Goal: Task Accomplishment & Management: Use online tool/utility

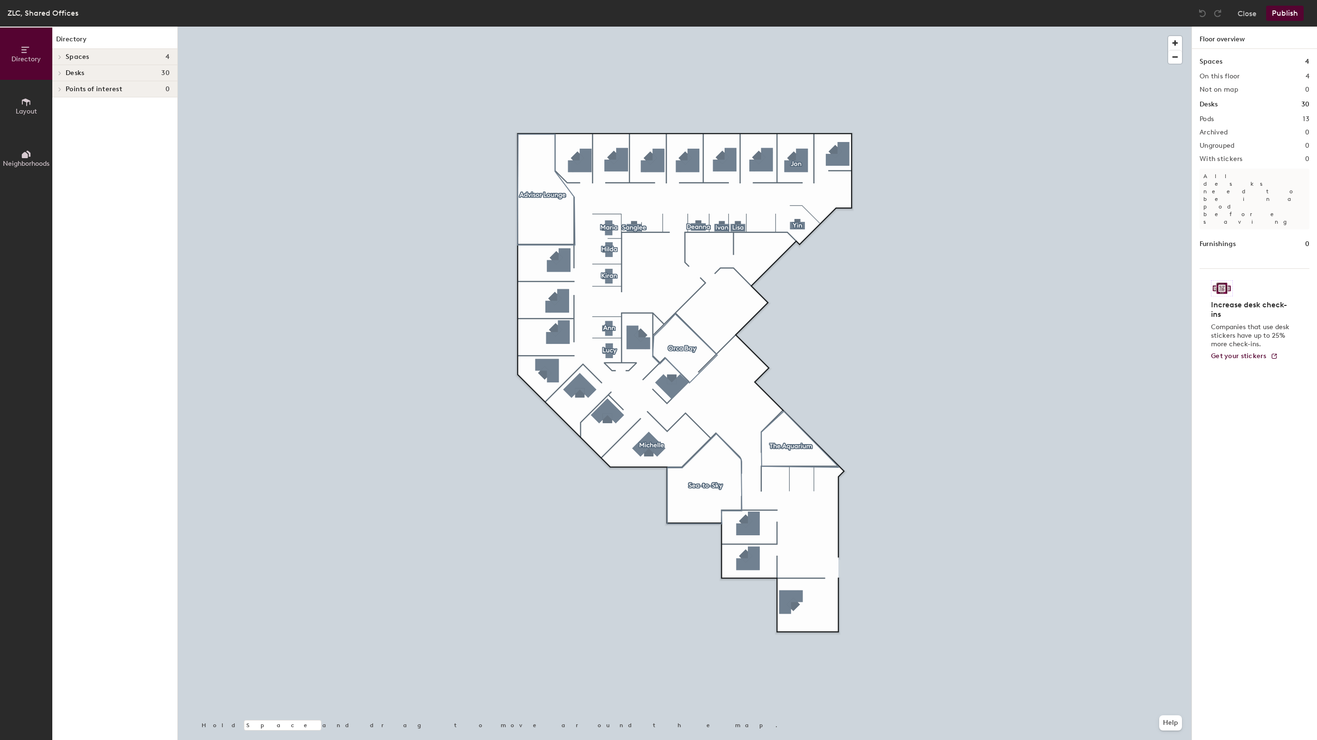
click at [777, 27] on div at bounding box center [684, 27] width 1013 height 0
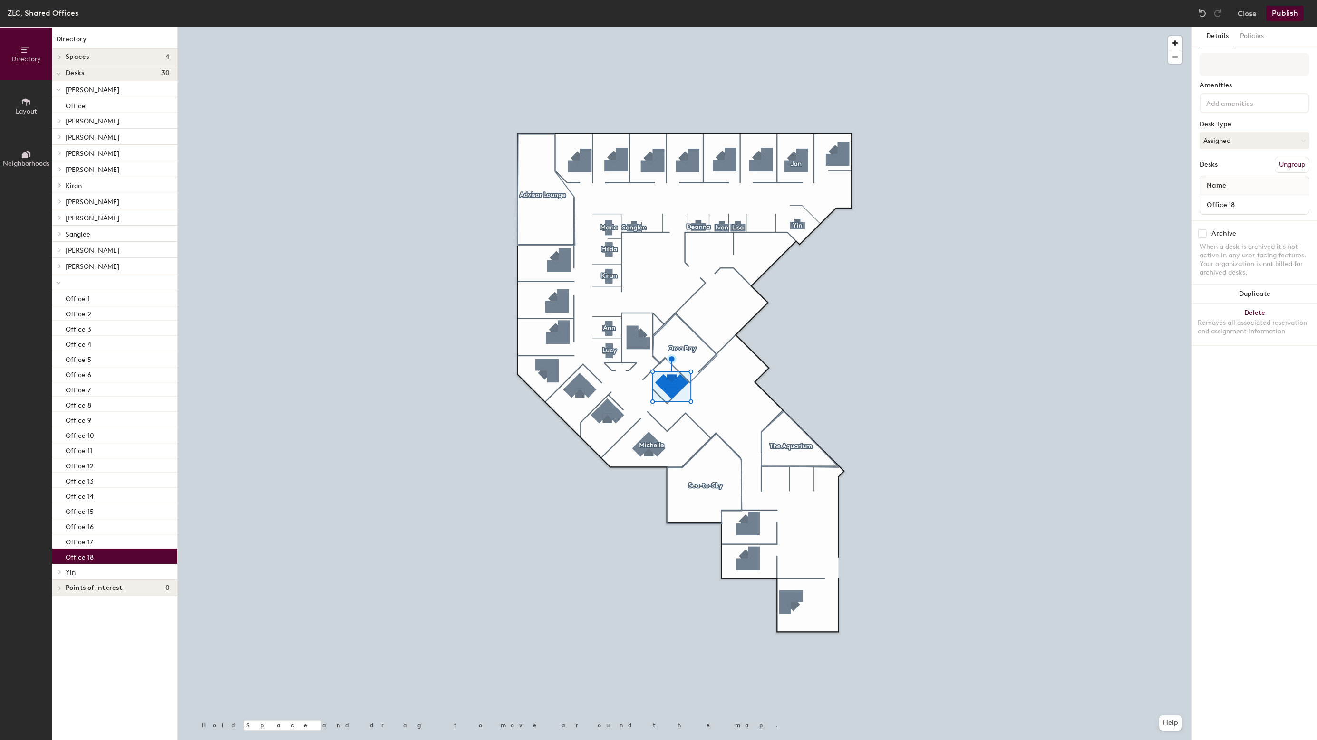
click at [458, 27] on div at bounding box center [684, 27] width 1013 height 0
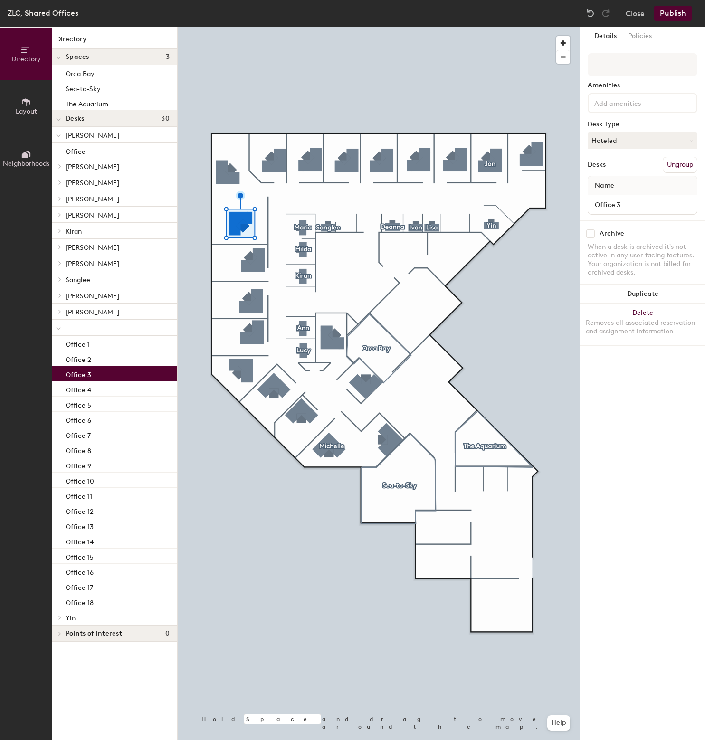
click at [35, 109] on span "Layout" at bounding box center [26, 111] width 21 height 8
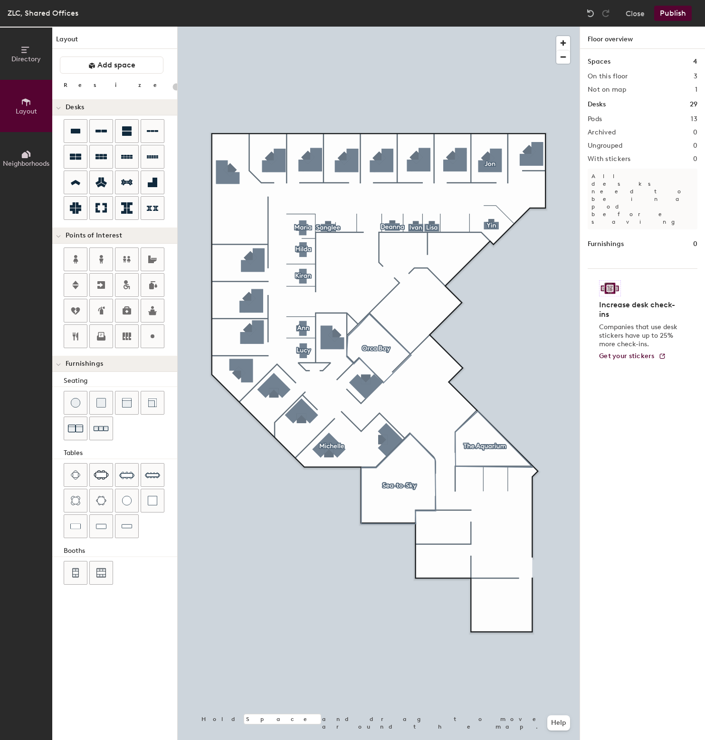
click at [238, 224] on div "Directory Layout Neighborhoods Layout Add space Resize Desks Points of Interest…" at bounding box center [352, 384] width 705 height 714
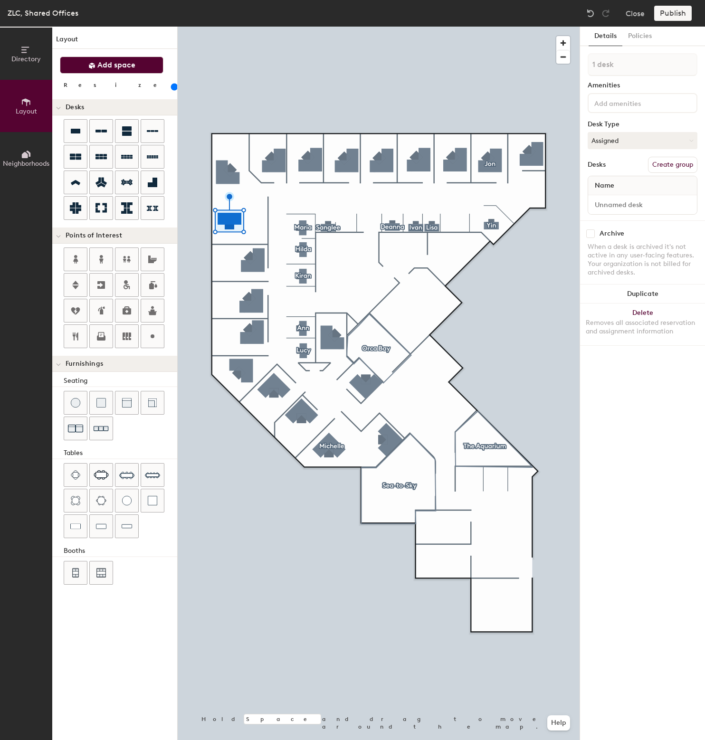
click at [93, 65] on icon at bounding box center [91, 65] width 7 height 7
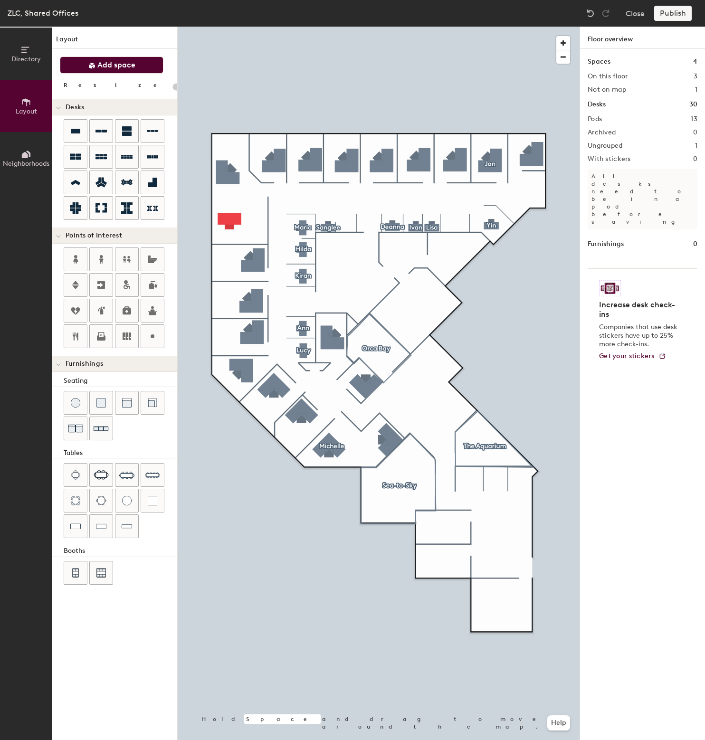
click at [93, 65] on icon at bounding box center [91, 65] width 7 height 7
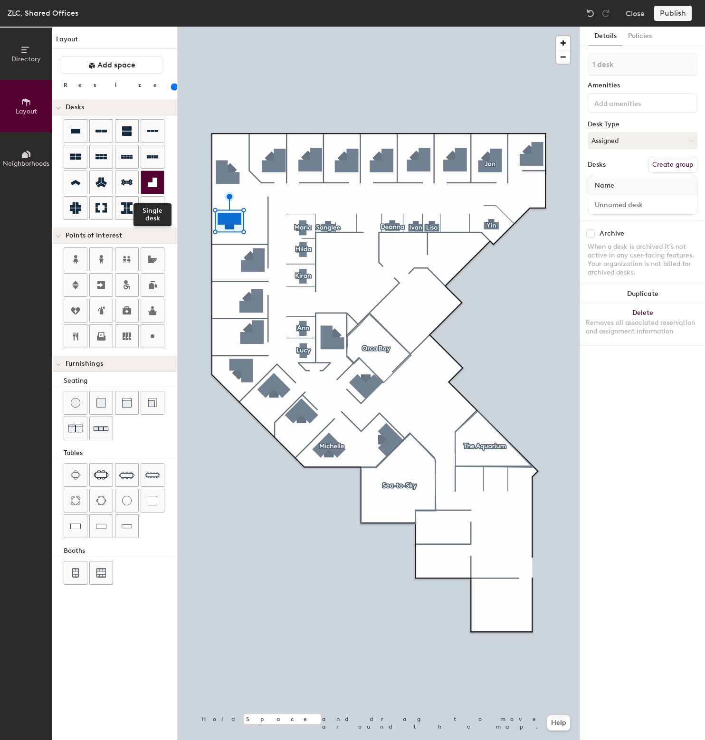
click at [147, 189] on div at bounding box center [152, 182] width 23 height 23
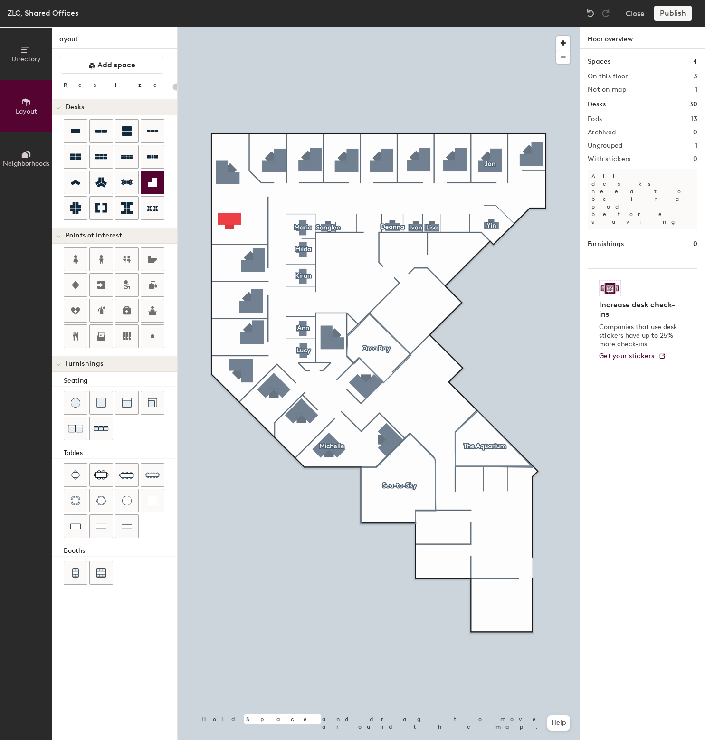
click at [410, 317] on div "Directory Layout Neighborhoods Layout Add space Resize Desks Points of Interest…" at bounding box center [352, 384] width 705 height 714
type input "160"
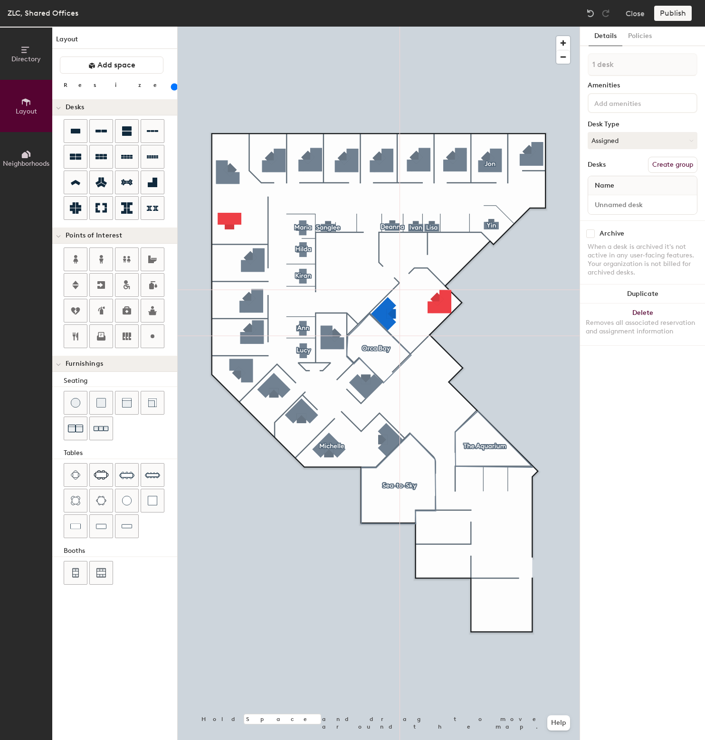
click at [445, 27] on div at bounding box center [379, 27] width 402 height 0
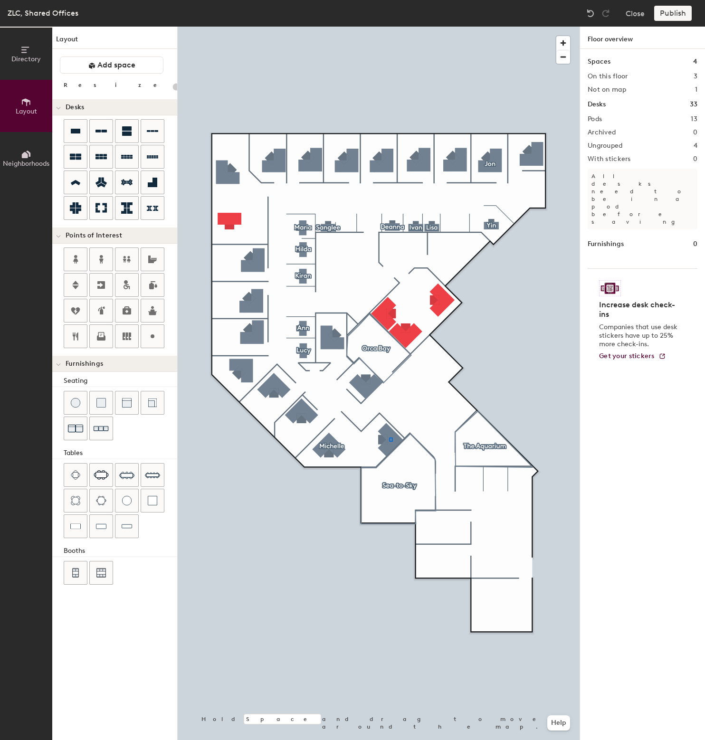
click at [389, 27] on div at bounding box center [379, 27] width 402 height 0
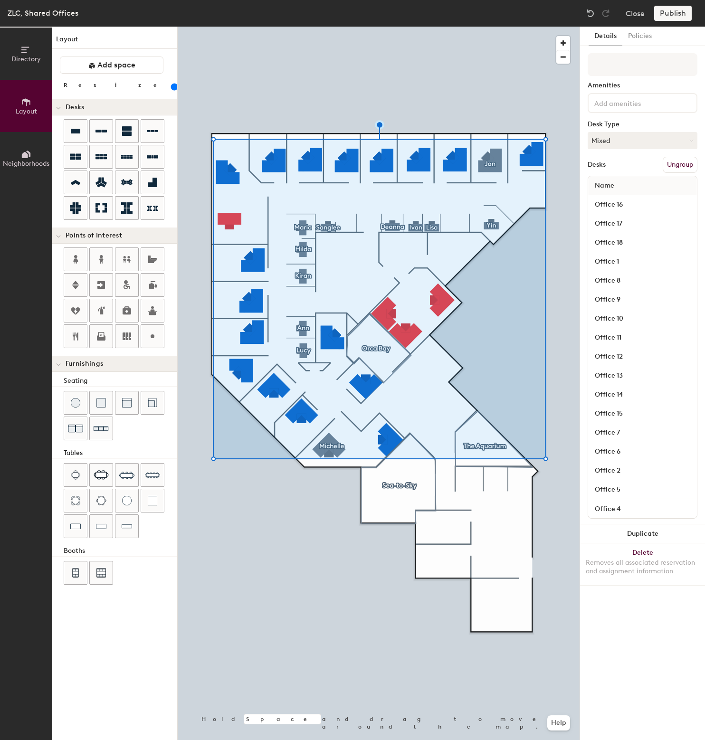
click at [391, 27] on div at bounding box center [379, 27] width 402 height 0
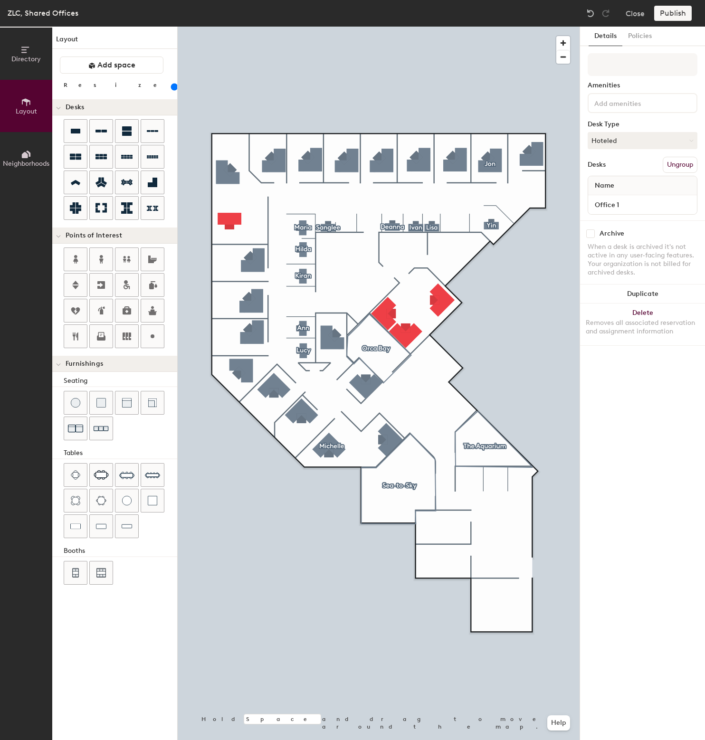
click at [340, 27] on div at bounding box center [379, 27] width 402 height 0
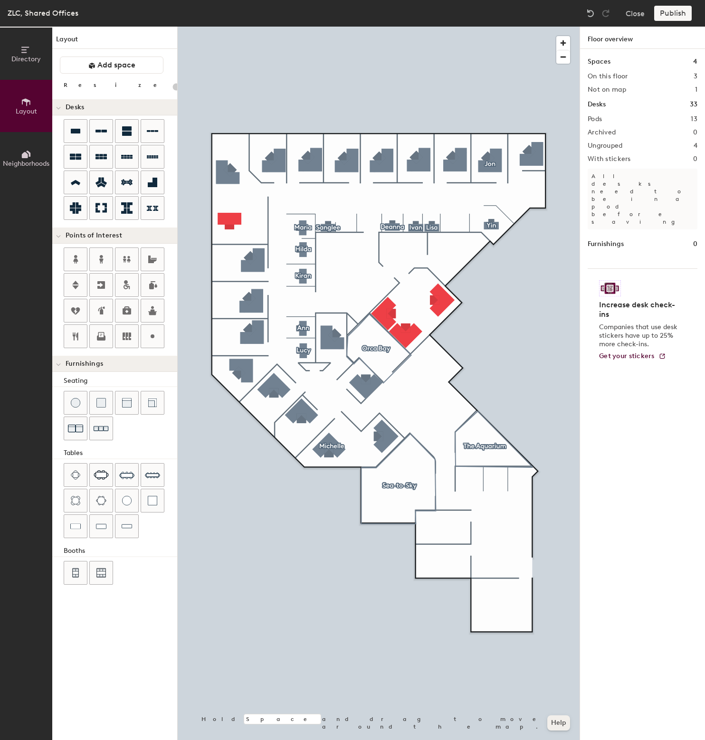
click at [558, 725] on button "Help" at bounding box center [559, 723] width 23 height 15
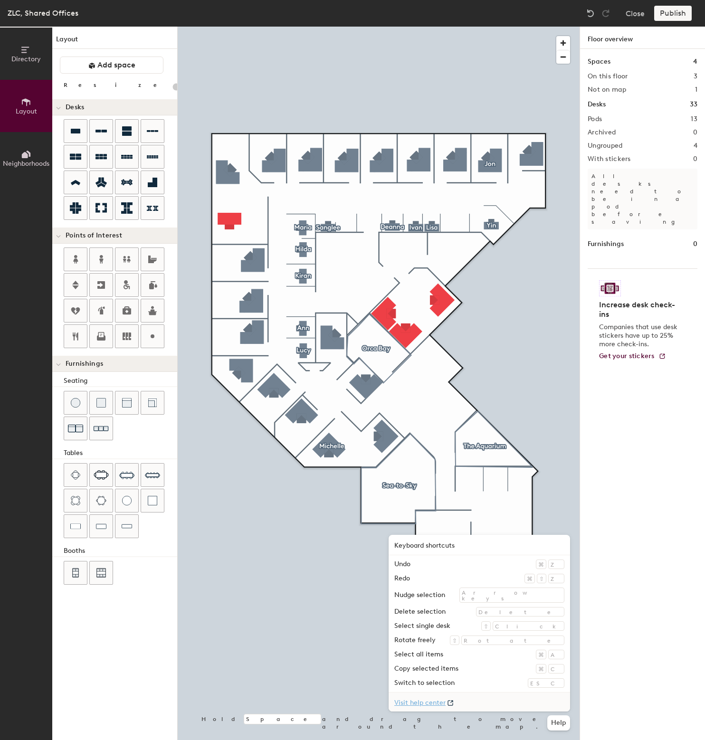
click at [530, 702] on link "Visit help center" at bounding box center [480, 702] width 182 height 19
click at [601, 239] on h1 "Furnishings" at bounding box center [606, 244] width 36 height 10
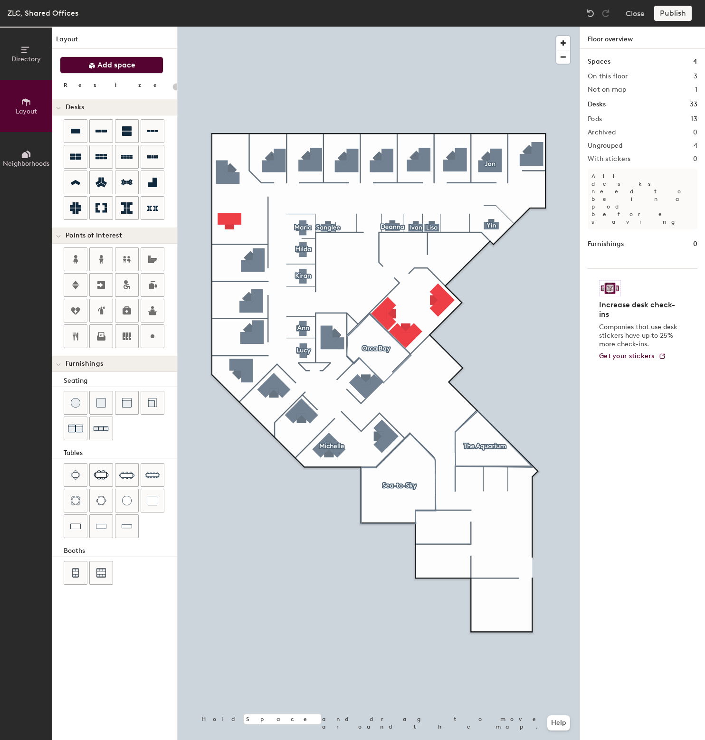
click at [111, 67] on span "Add space" at bounding box center [116, 65] width 38 height 10
click at [369, 27] on div at bounding box center [379, 27] width 402 height 0
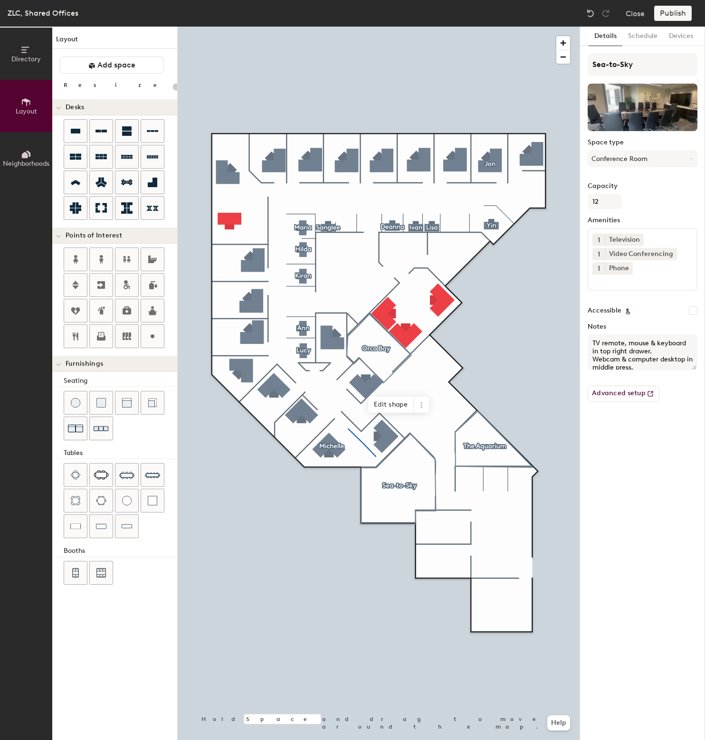
click at [324, 27] on div at bounding box center [379, 27] width 402 height 0
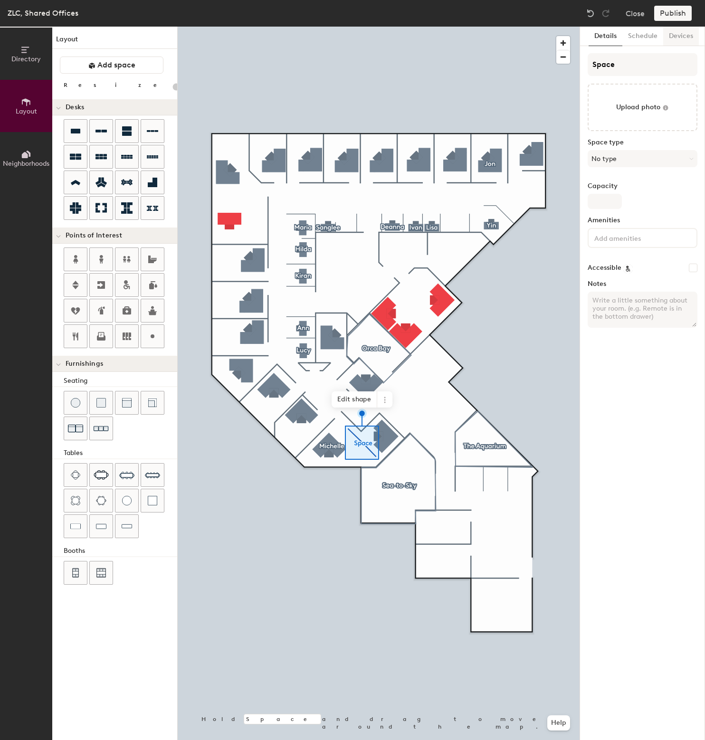
click at [671, 38] on button "Devices" at bounding box center [682, 36] width 36 height 19
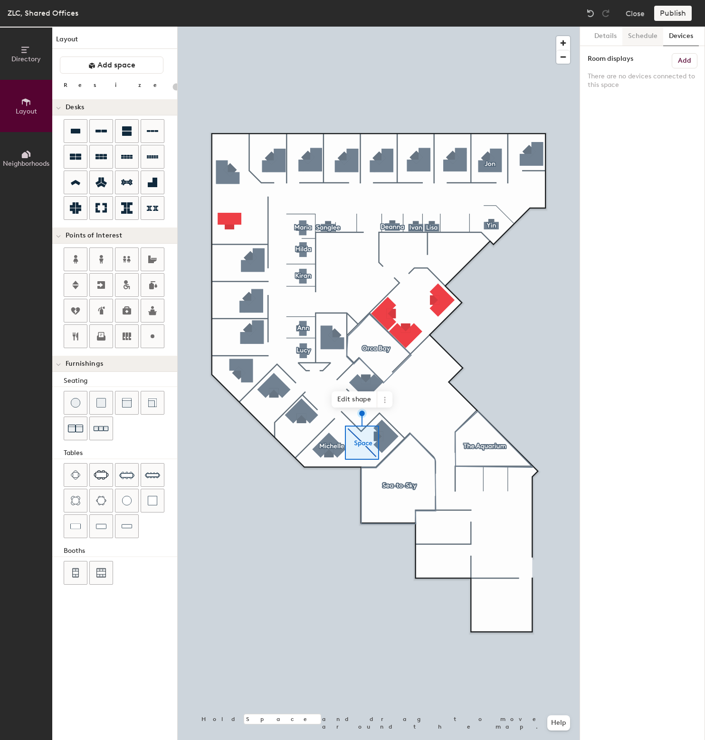
click at [649, 39] on button "Schedule" at bounding box center [643, 36] width 41 height 19
click at [609, 39] on button "Details" at bounding box center [606, 36] width 34 height 19
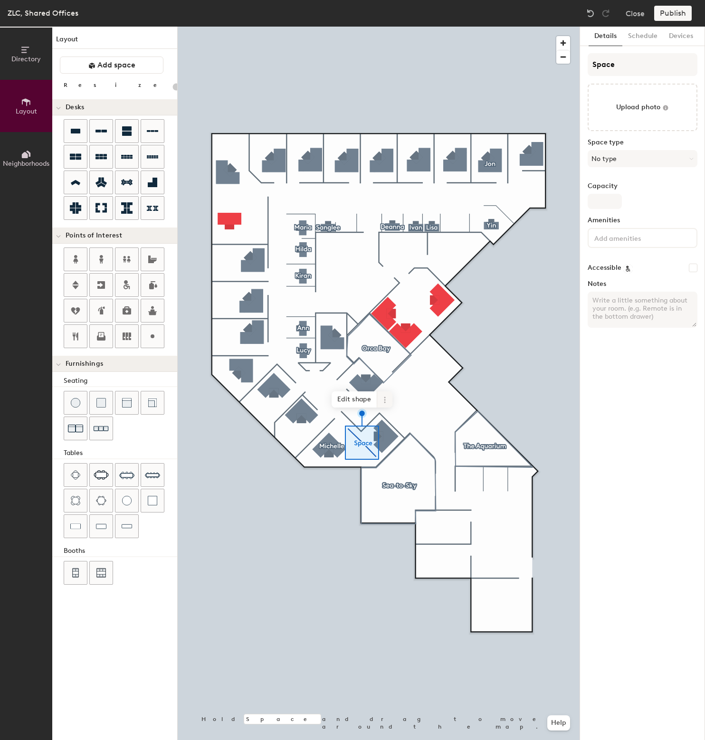
click at [382, 402] on icon at bounding box center [385, 400] width 8 height 8
click at [388, 421] on span "Remove from map" at bounding box center [419, 422] width 85 height 16
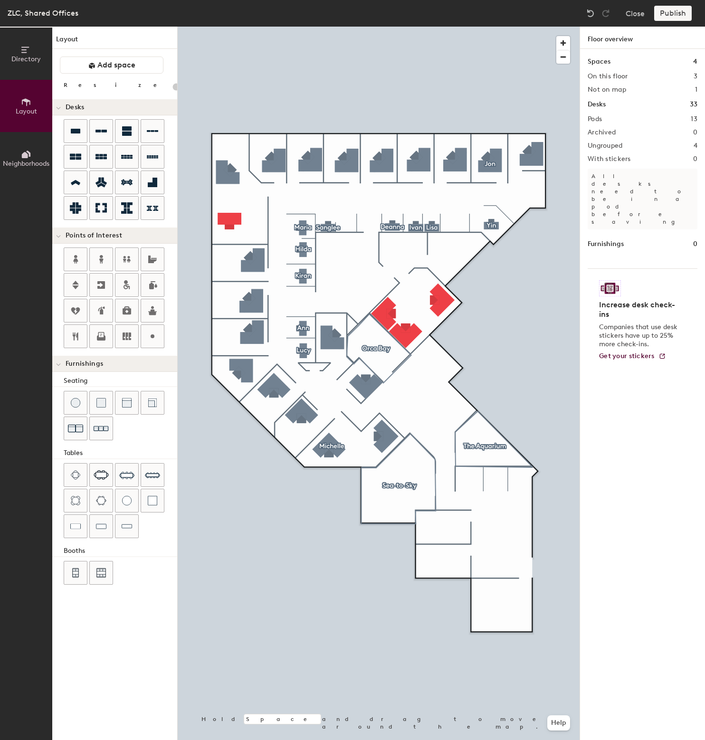
click at [455, 221] on div "Directory Layout Neighborhoods Layout Add space Resize Desks Points of Interest…" at bounding box center [352, 384] width 705 height 714
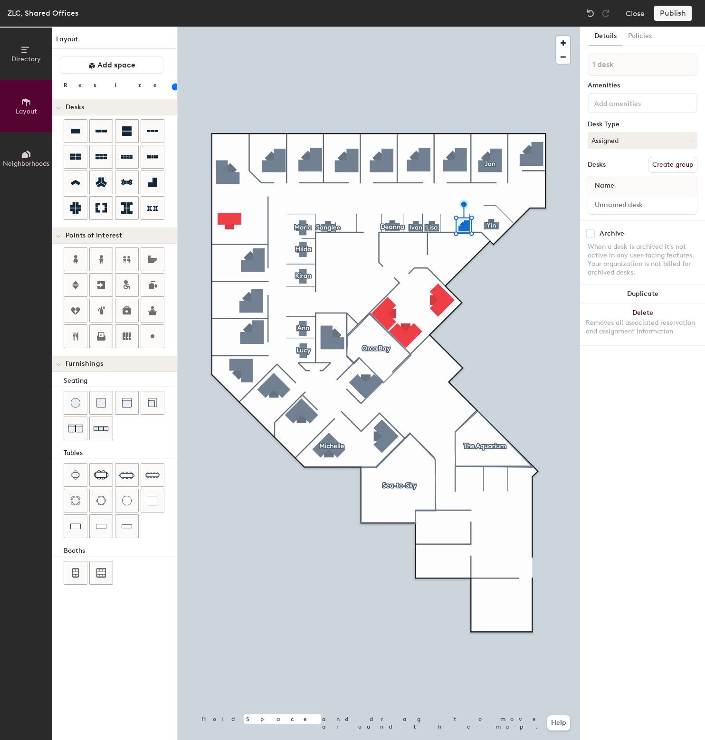
type input "80"
click at [496, 27] on div at bounding box center [379, 27] width 402 height 0
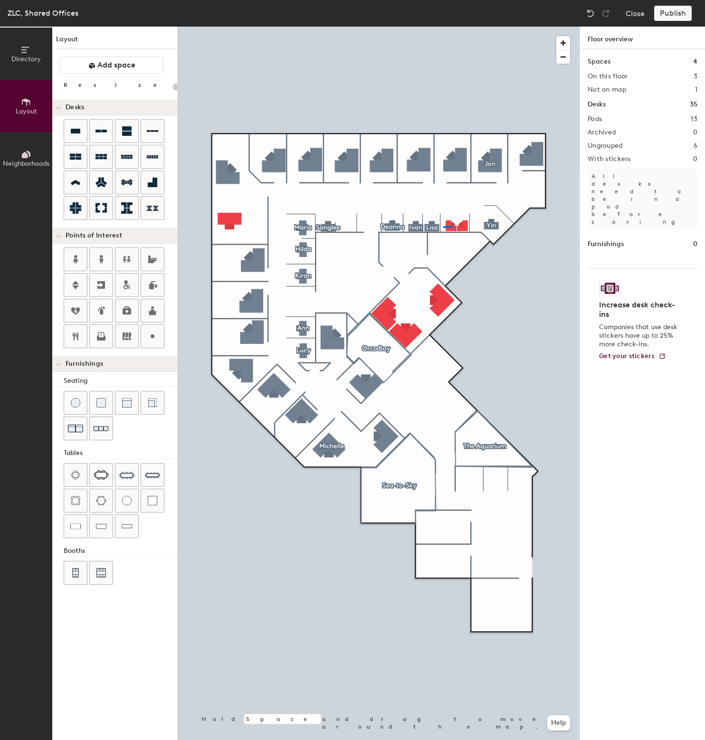
click at [443, 27] on div at bounding box center [379, 27] width 402 height 0
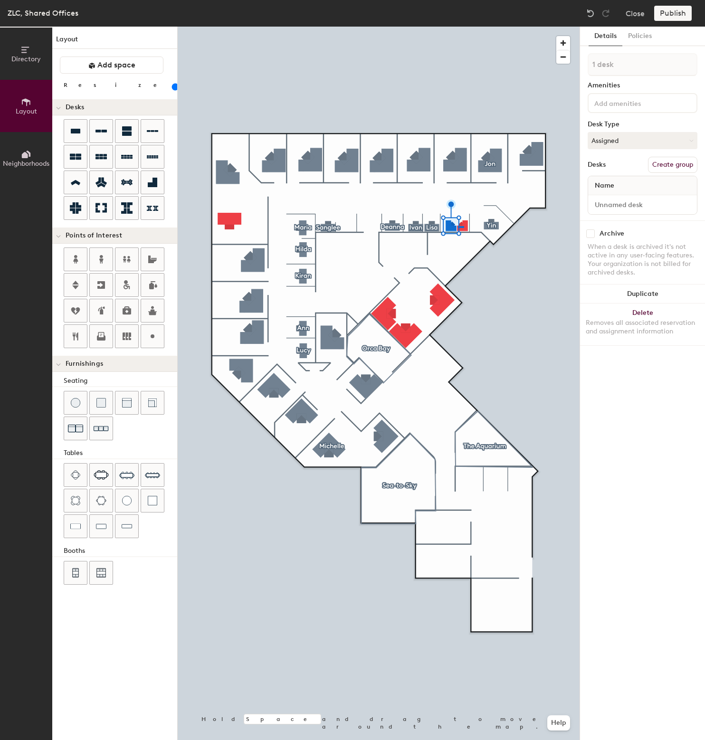
click at [458, 27] on div at bounding box center [379, 27] width 402 height 0
click at [509, 27] on div at bounding box center [379, 27] width 402 height 0
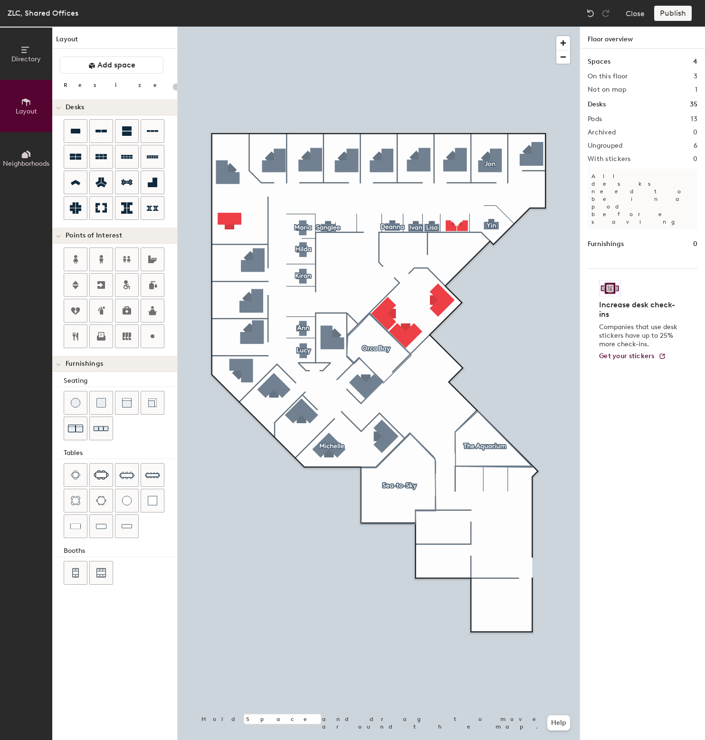
type input "20"
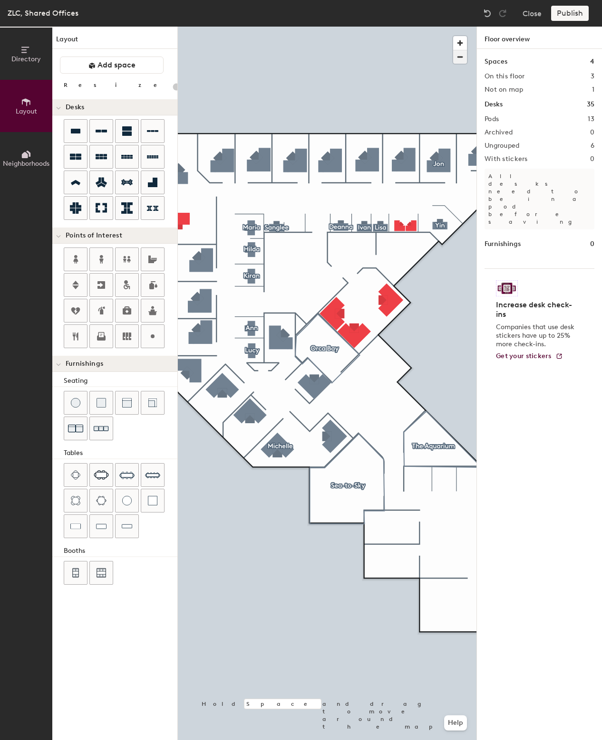
click at [464, 56] on span "button" at bounding box center [460, 56] width 14 height 13
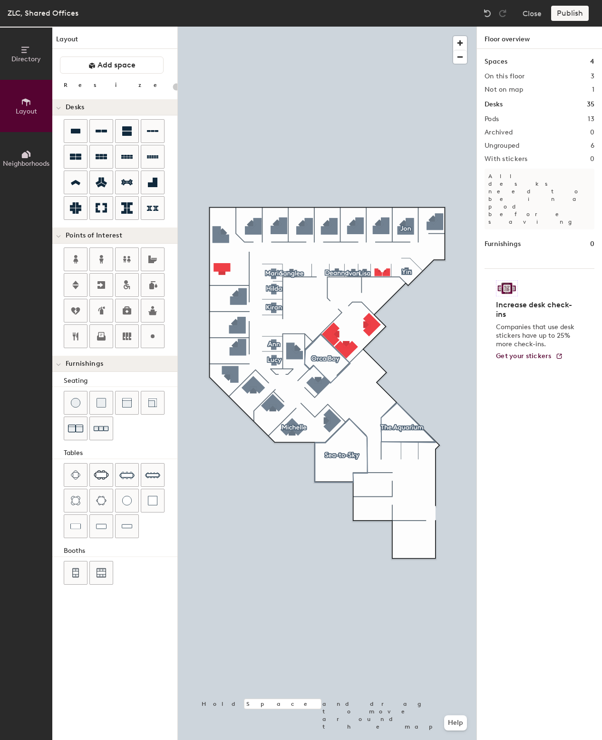
click at [24, 161] on span "Neighborhoods" at bounding box center [26, 164] width 47 height 8
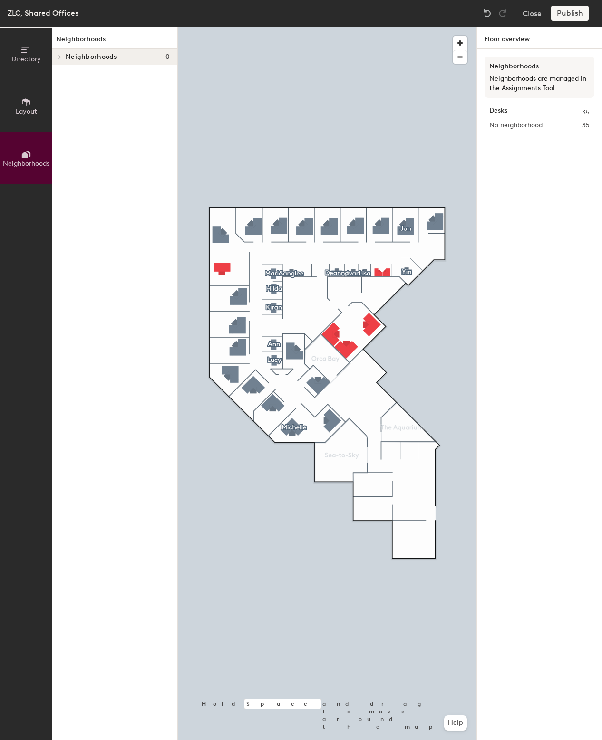
click at [38, 108] on button "Layout" at bounding box center [26, 106] width 52 height 52
